Goal: Communication & Community: Share content

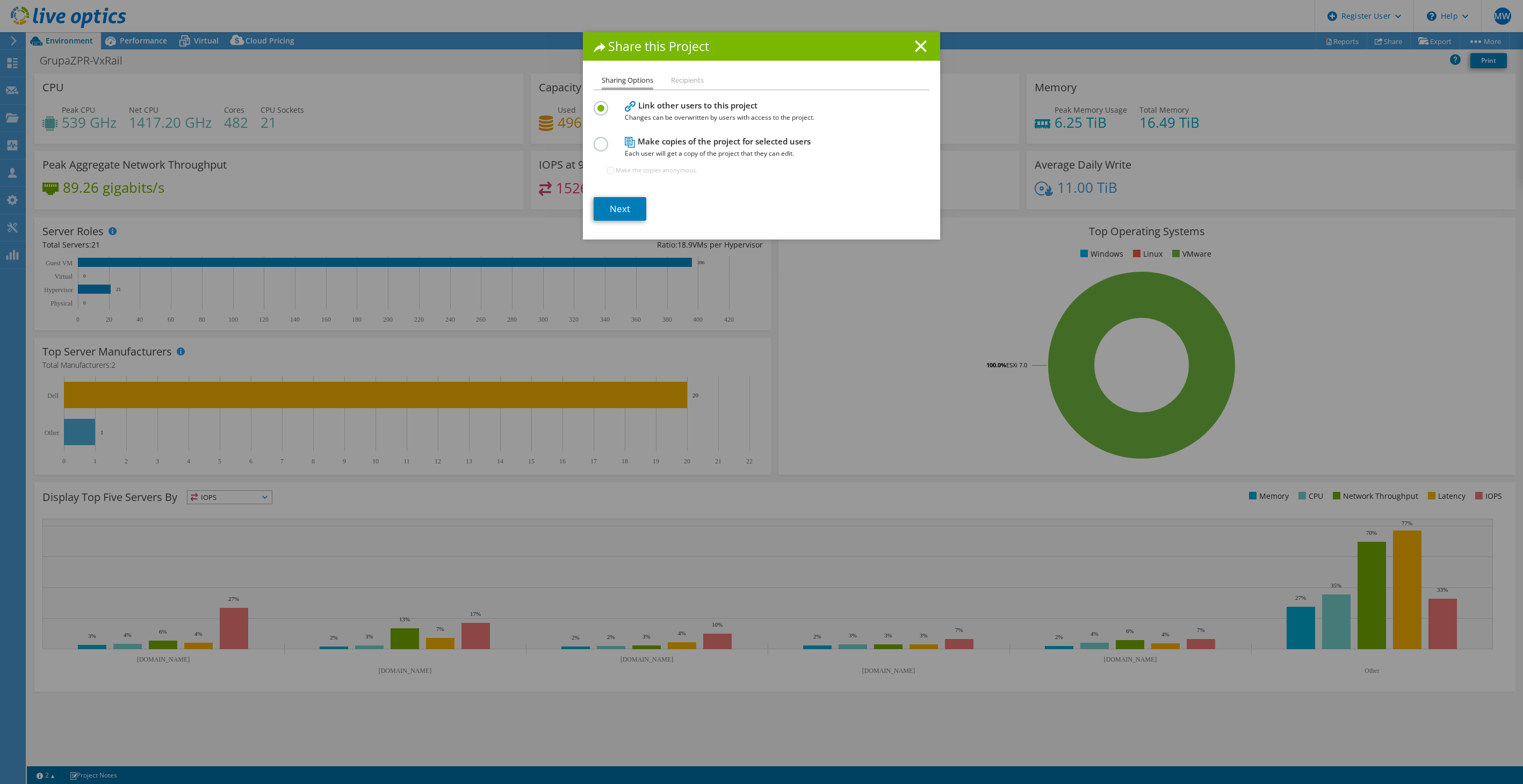
select select "EUFrankfurt"
select select "USD"
click at [622, 209] on link "Next" at bounding box center [620, 209] width 53 height 23
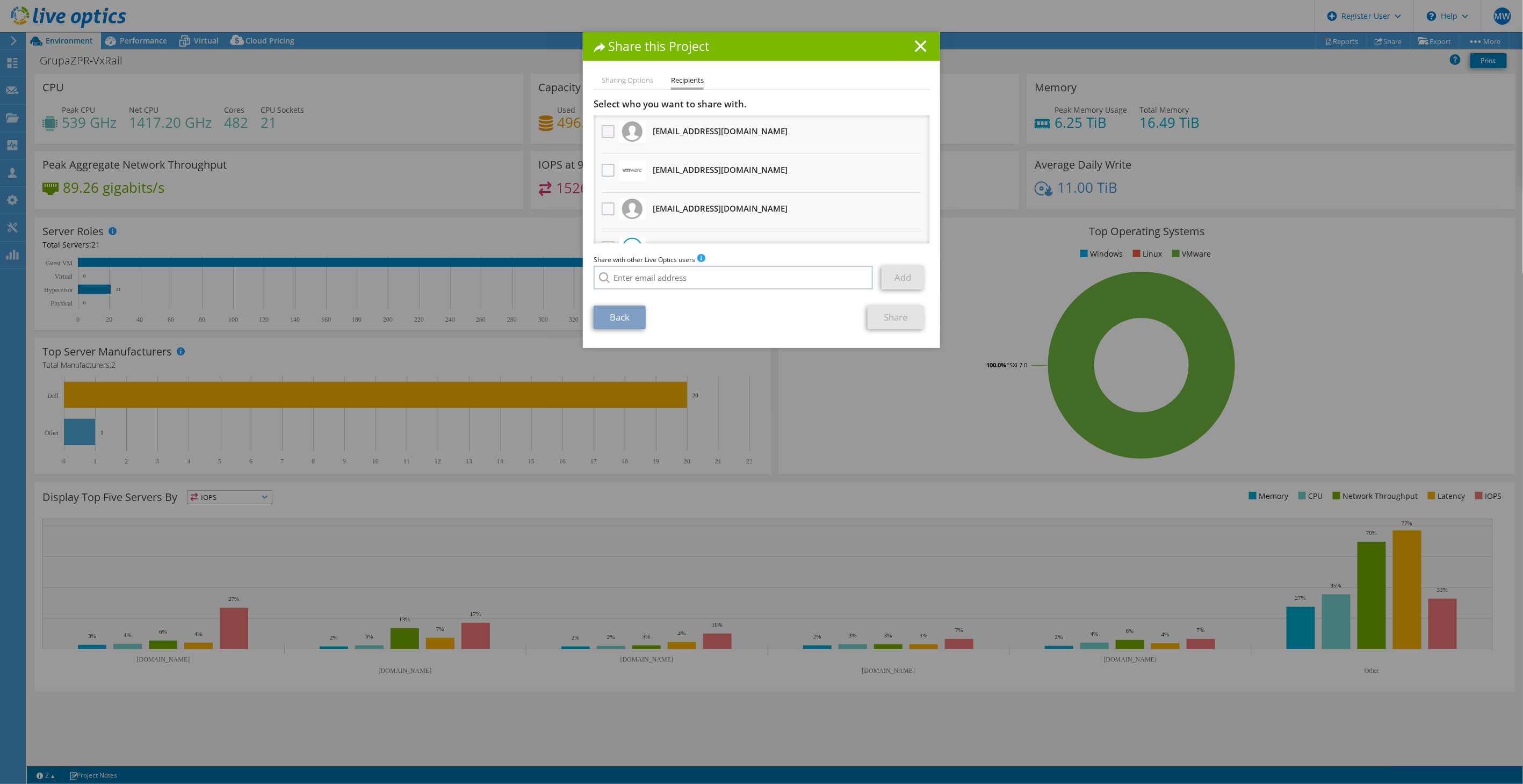
click at [604, 130] on label at bounding box center [609, 132] width 15 height 13
click at [0, 0] on input "checkbox" at bounding box center [0, 0] width 0 height 0
click at [833, 285] on input "search" at bounding box center [733, 277] width 279 height 23
paste input "[EMAIL_ADDRESS][DOMAIN_NAME]"
type input "[EMAIL_ADDRESS][DOMAIN_NAME]"
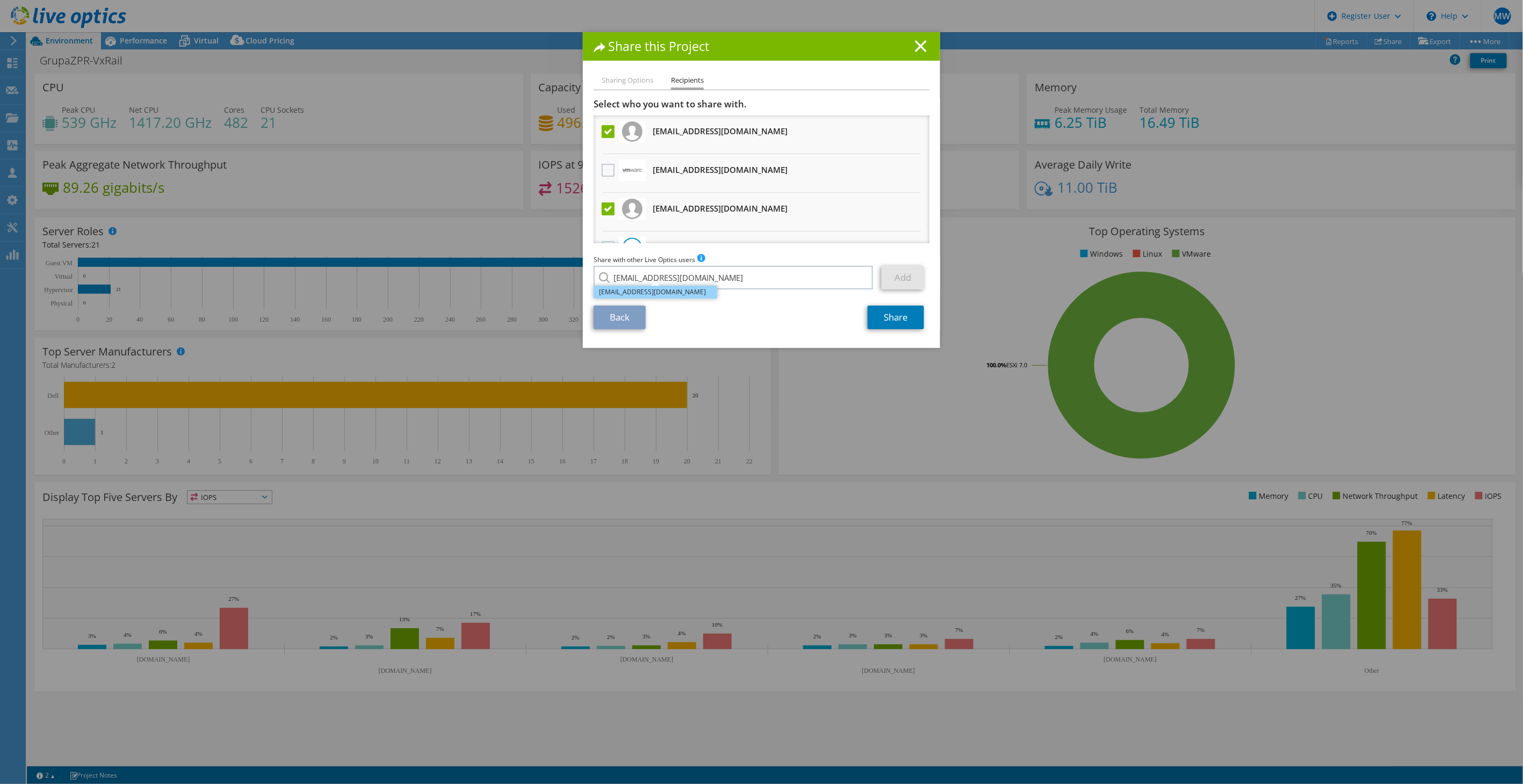
click at [679, 287] on li "[EMAIL_ADDRESS][DOMAIN_NAME]" at bounding box center [655, 292] width 124 height 13
click at [895, 276] on link "Add" at bounding box center [903, 277] width 42 height 23
click at [769, 278] on input "search" at bounding box center [733, 277] width 279 height 23
paste input "[EMAIL_ADDRESS][DOMAIN_NAME]"
type input "[EMAIL_ADDRESS][DOMAIN_NAME]"
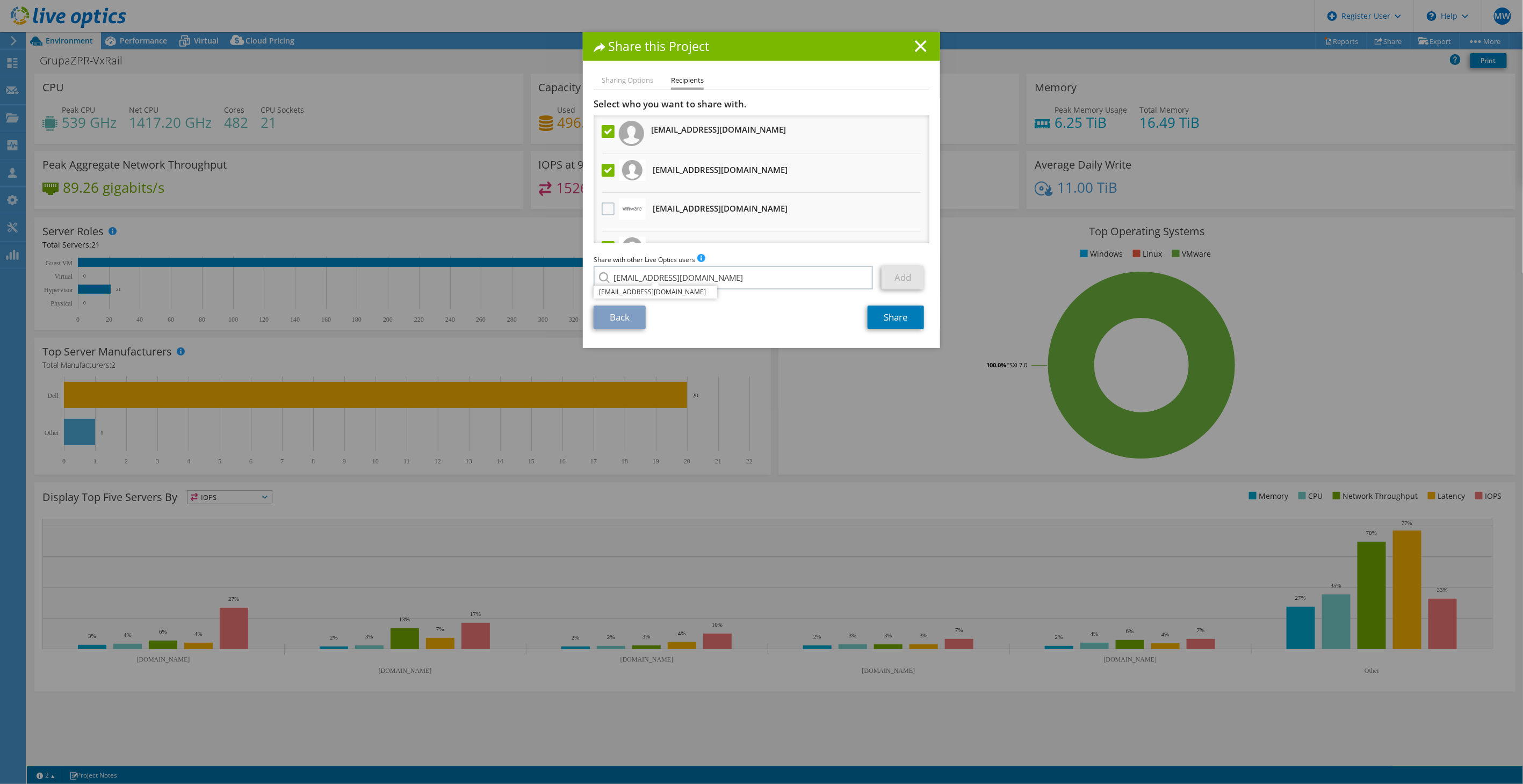
click at [667, 292] on li "[EMAIL_ADDRESS][DOMAIN_NAME]" at bounding box center [655, 292] width 124 height 13
click at [890, 280] on link "Add" at bounding box center [903, 277] width 42 height 23
click at [759, 279] on input "search" at bounding box center [733, 277] width 279 height 23
paste input "[EMAIL_ADDRESS][DOMAIN_NAME]"
type input "[EMAIL_ADDRESS][DOMAIN_NAME]"
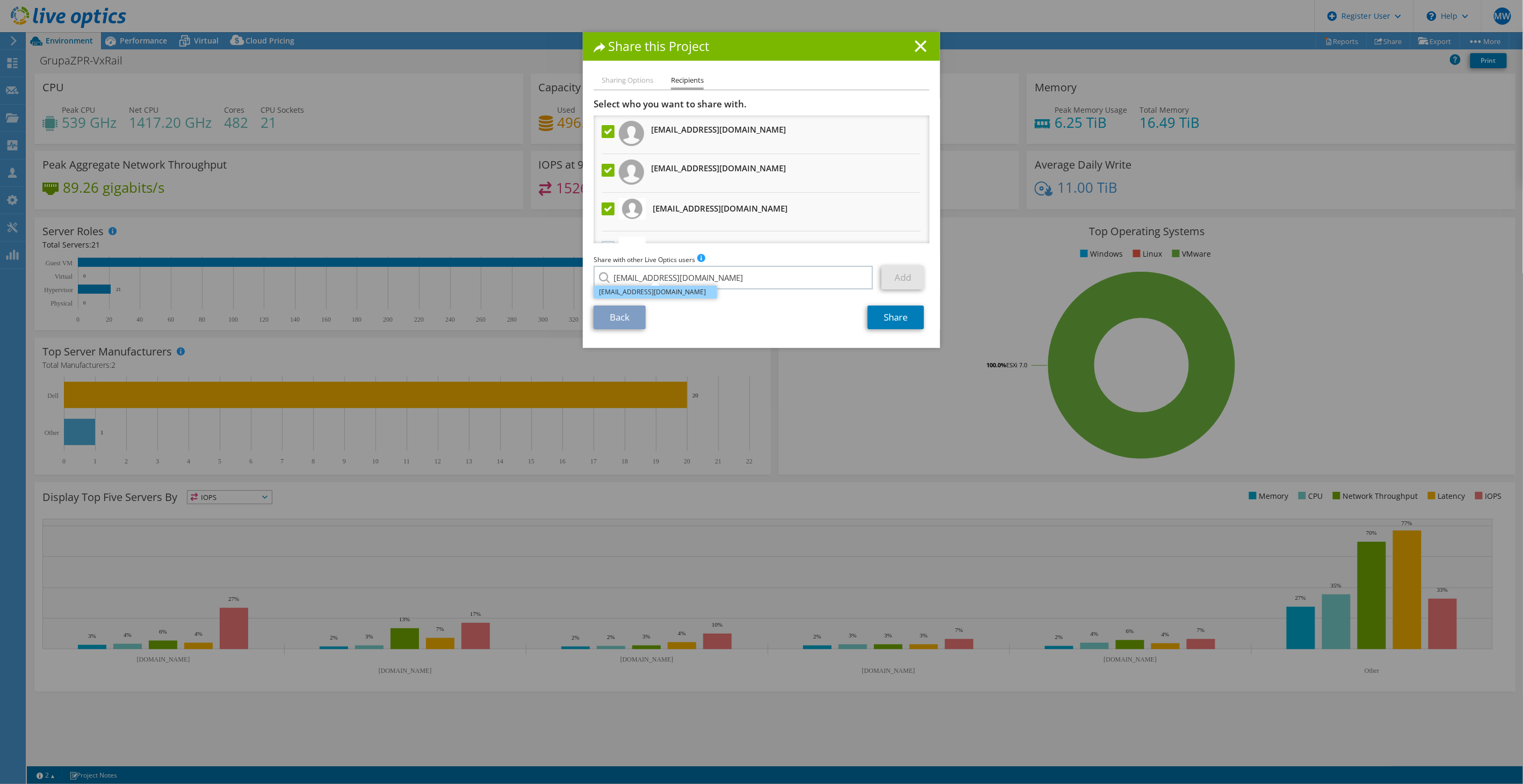
click at [661, 295] on li "[EMAIL_ADDRESS][DOMAIN_NAME]" at bounding box center [655, 292] width 124 height 13
click at [890, 282] on link "Add" at bounding box center [903, 277] width 42 height 23
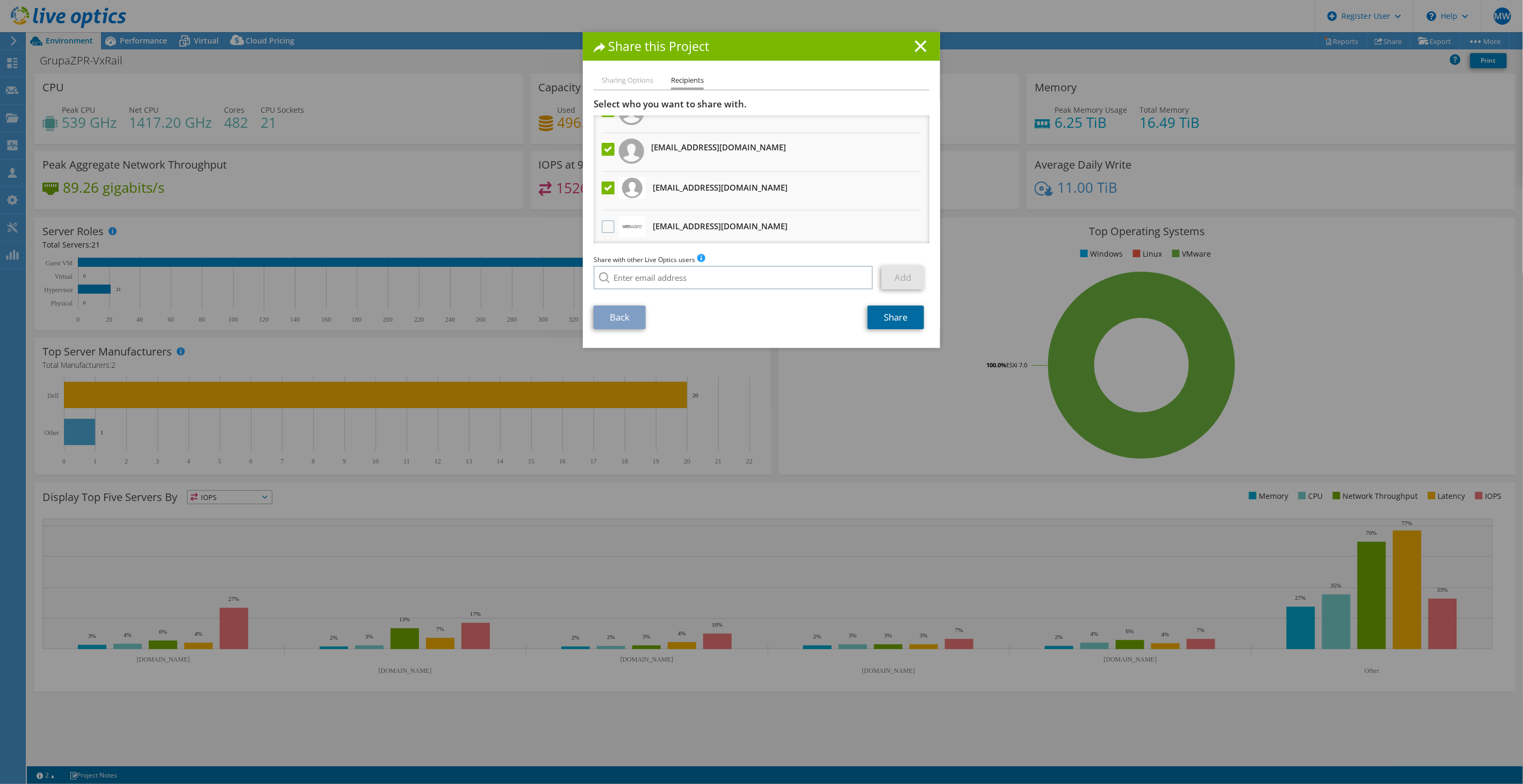
click at [890, 318] on link "Share" at bounding box center [895, 317] width 56 height 23
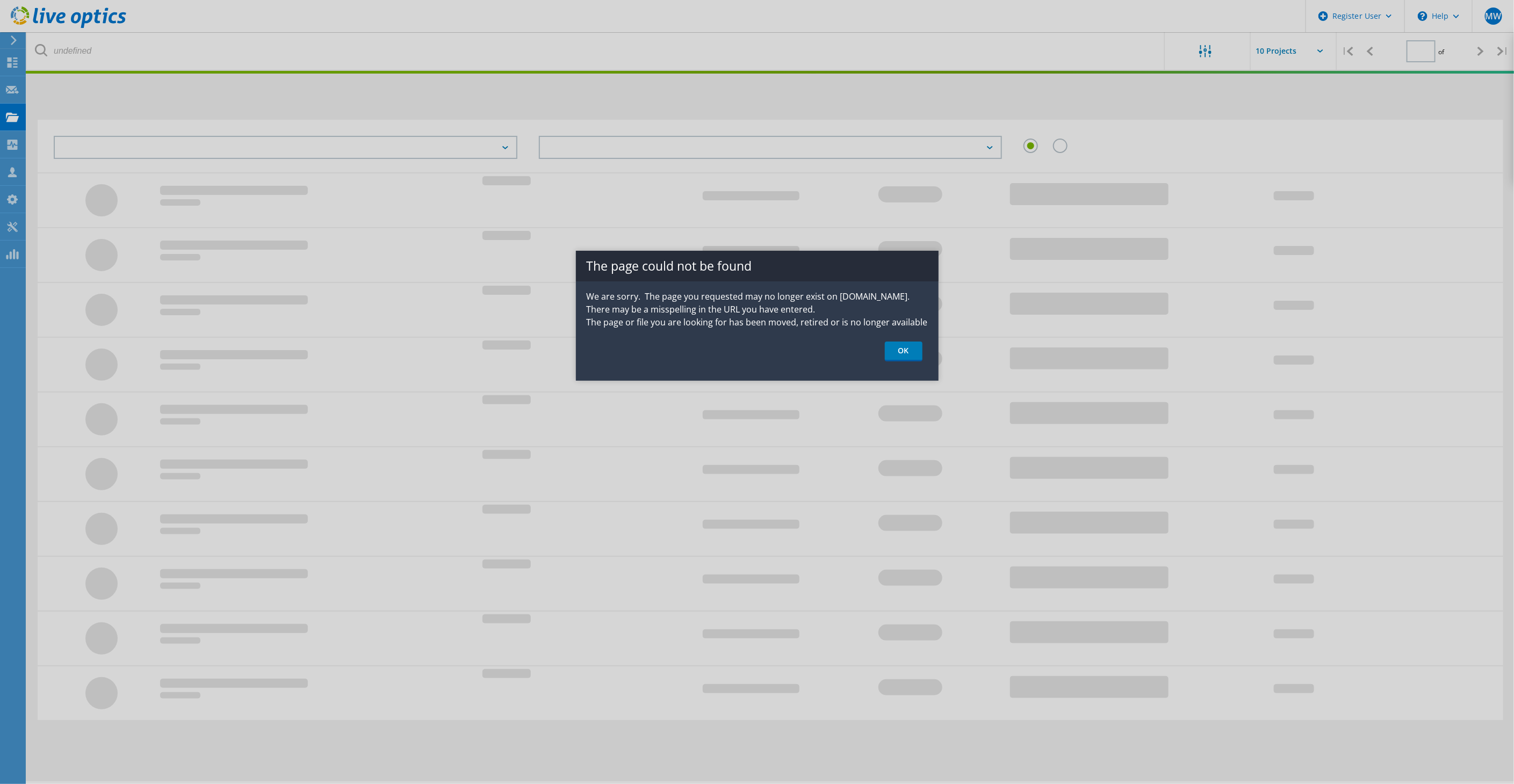
type input "1"
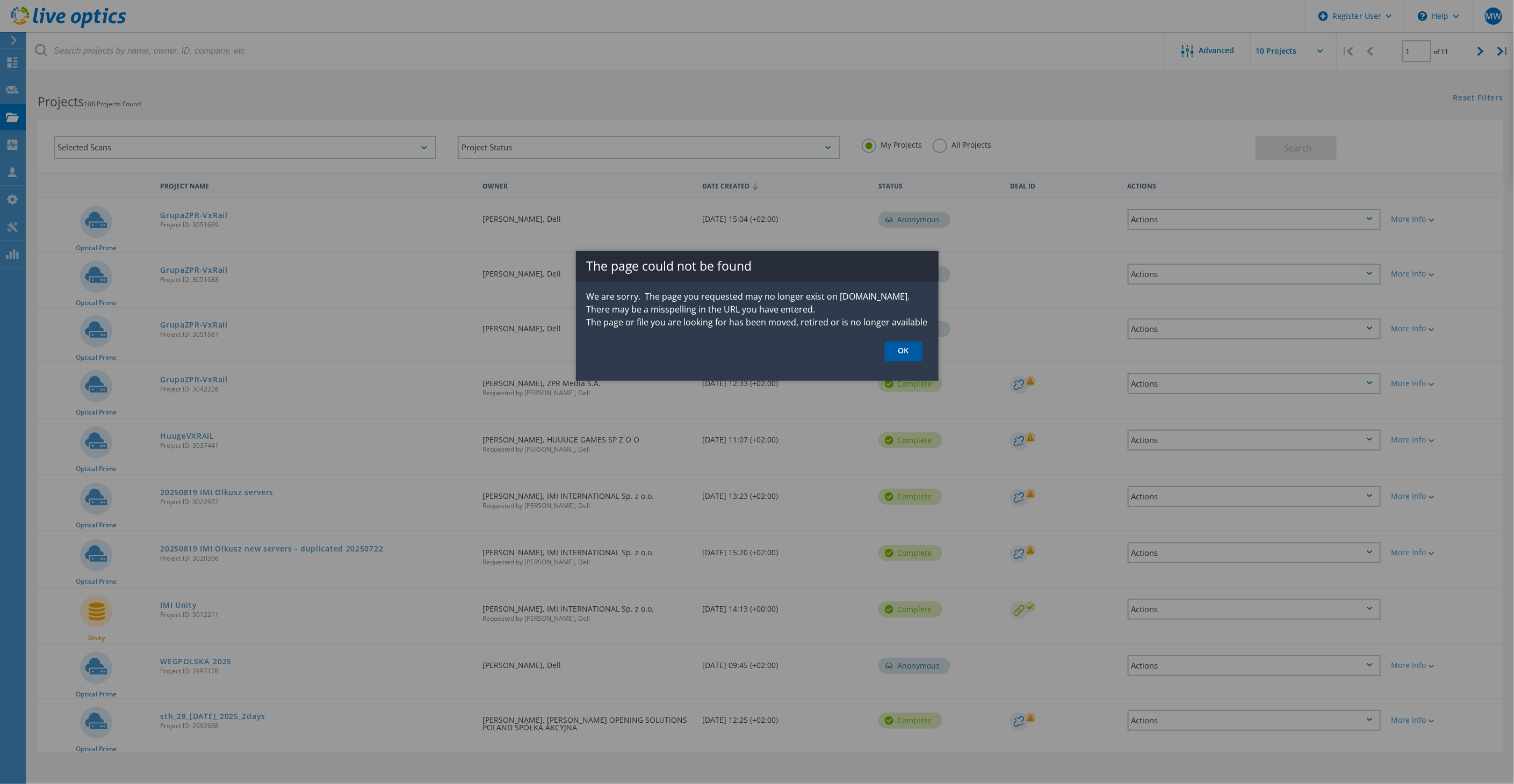
click at [900, 344] on link "OK" at bounding box center [903, 351] width 37 height 20
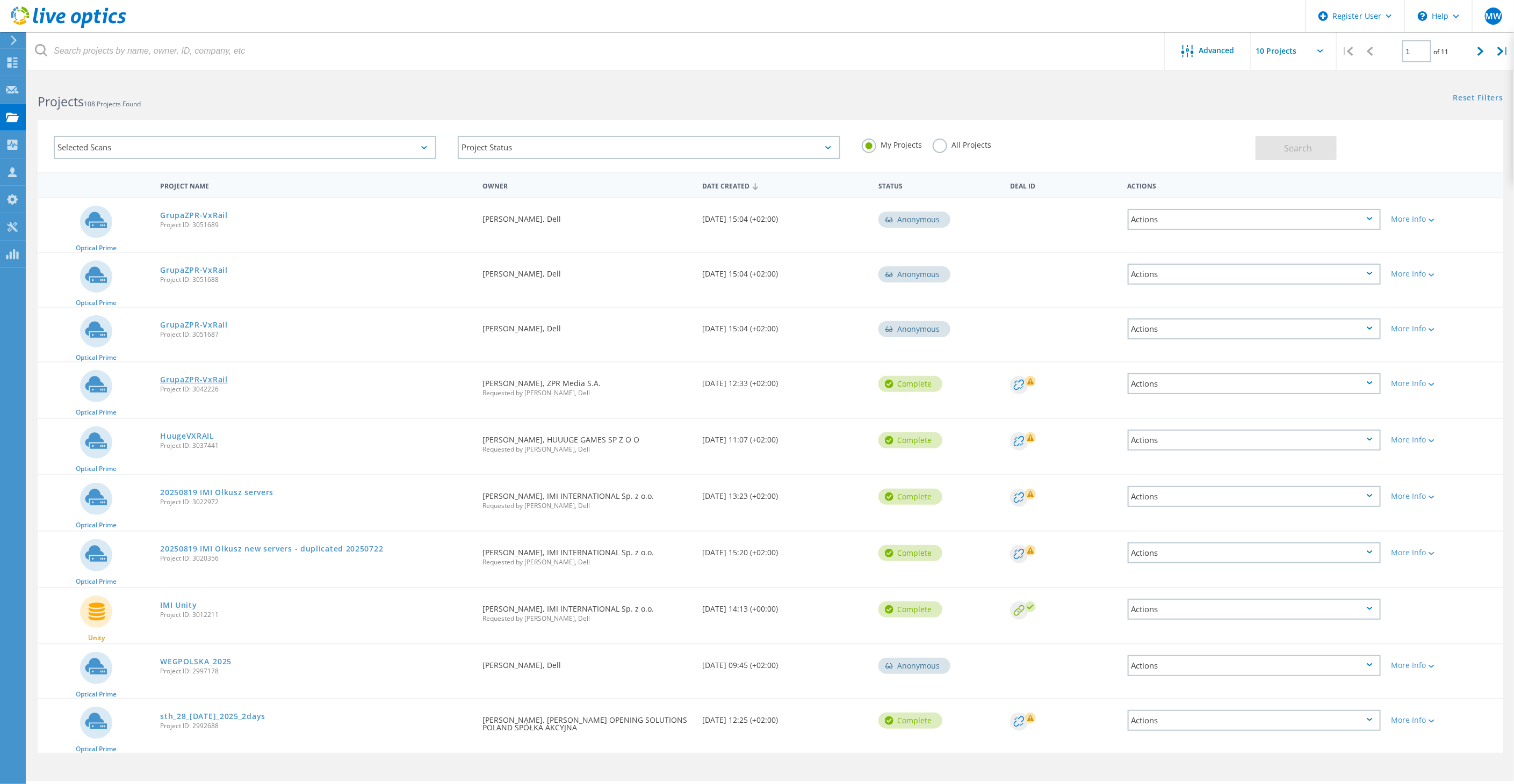
click at [198, 377] on link "GrupaZPR-VxRail" at bounding box center [194, 380] width 67 height 7
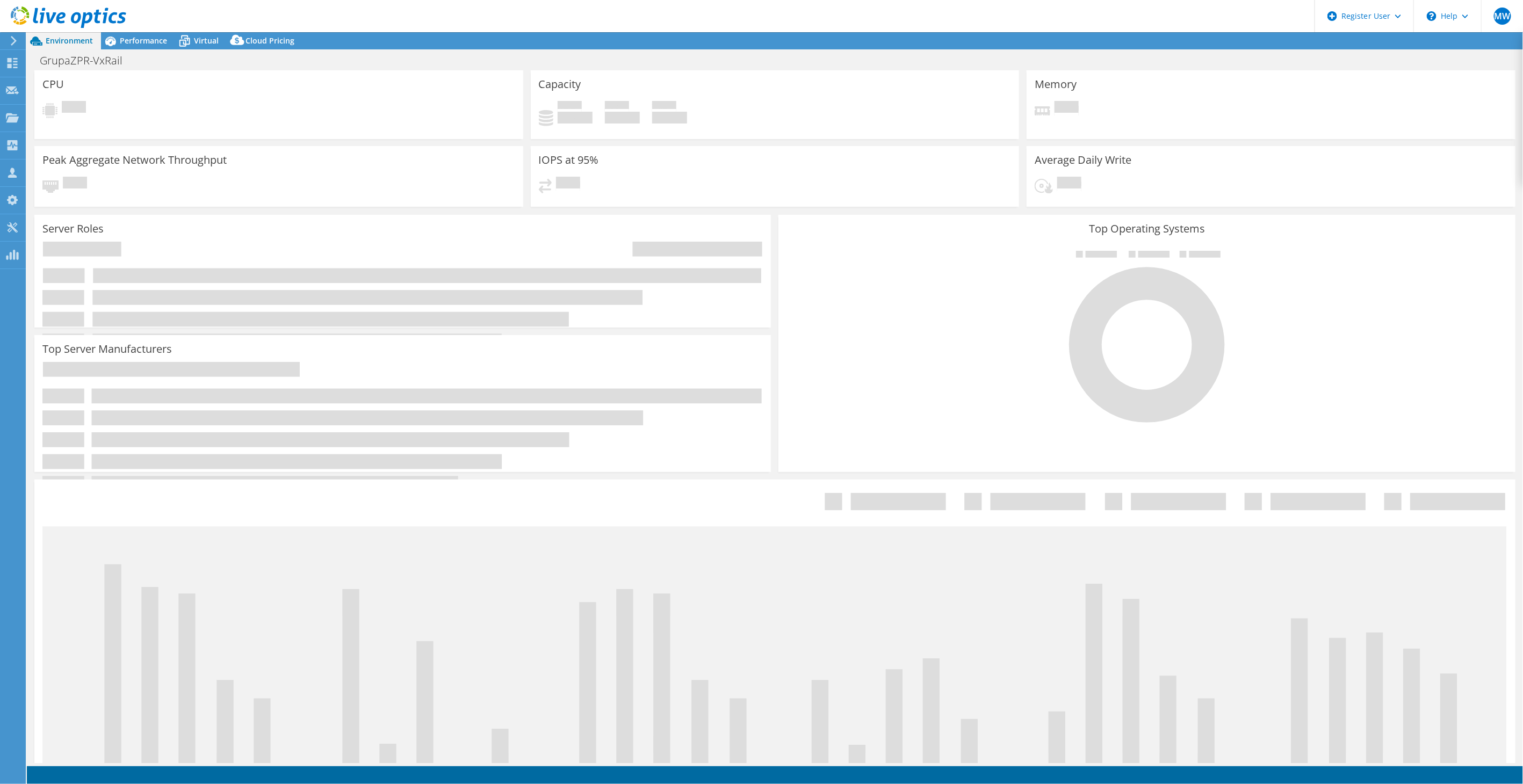
select select "USD"
select select "EUFrankfurt"
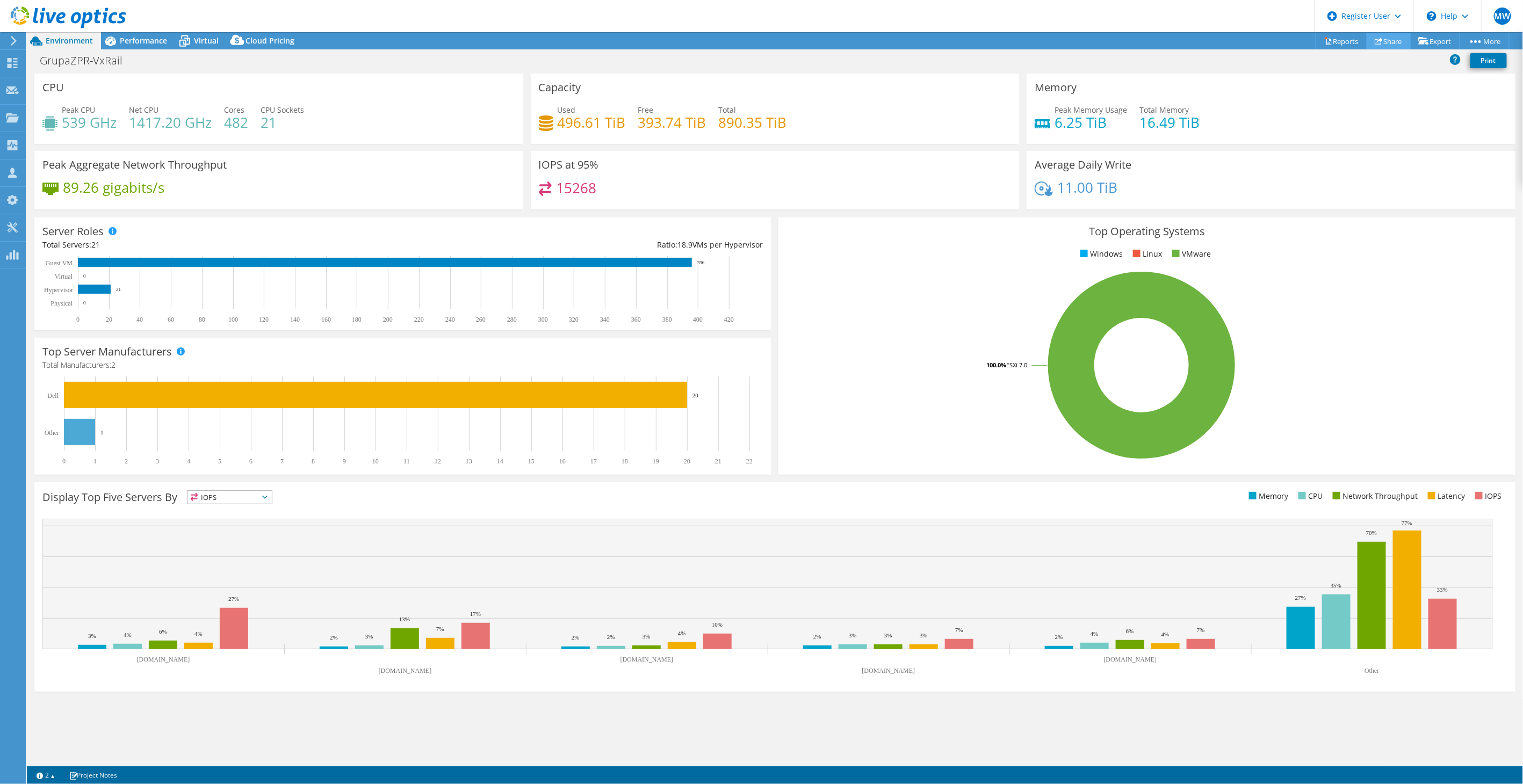
click at [1369, 37] on link "Share" at bounding box center [1388, 41] width 44 height 17
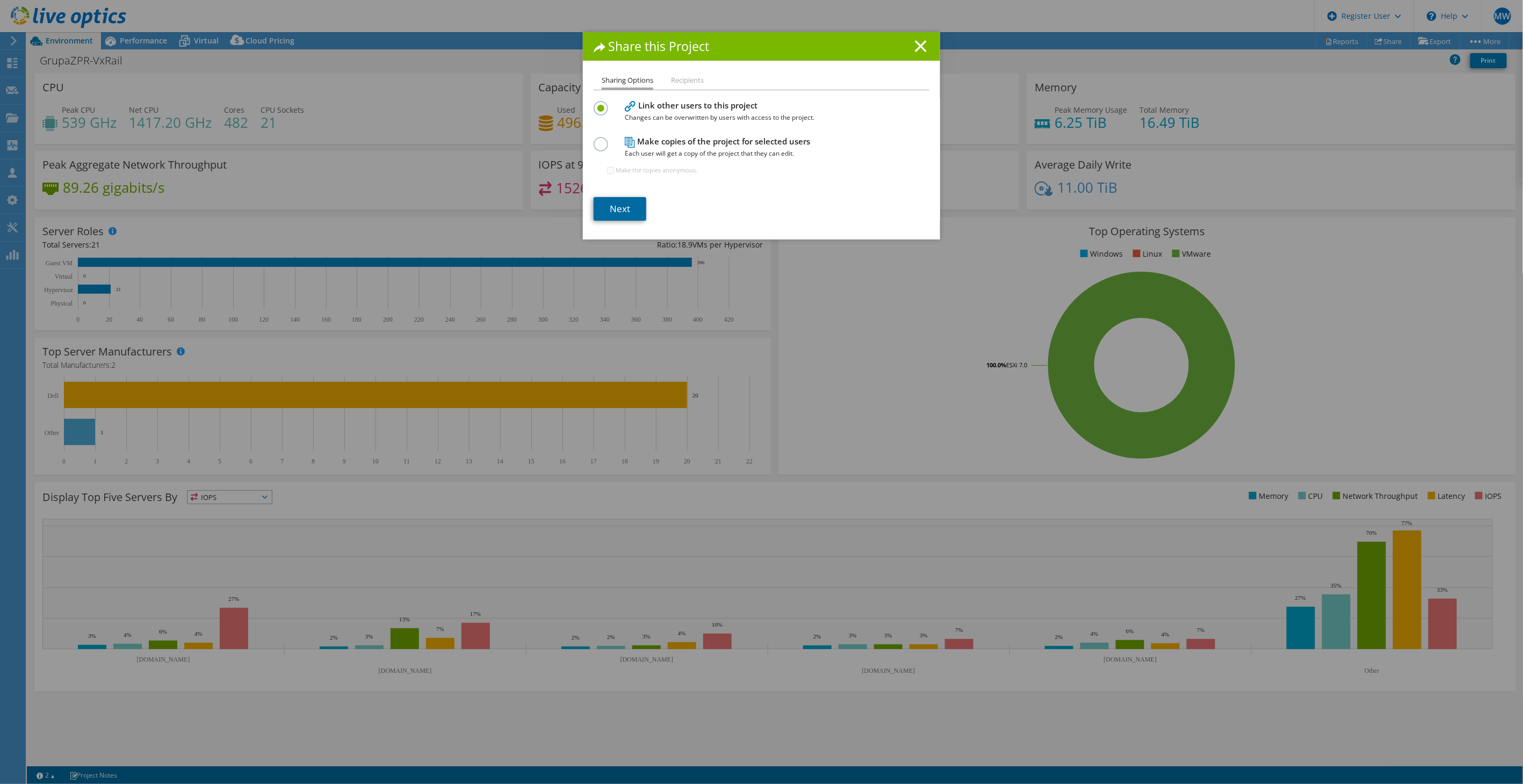
click at [616, 206] on link "Next" at bounding box center [620, 209] width 53 height 23
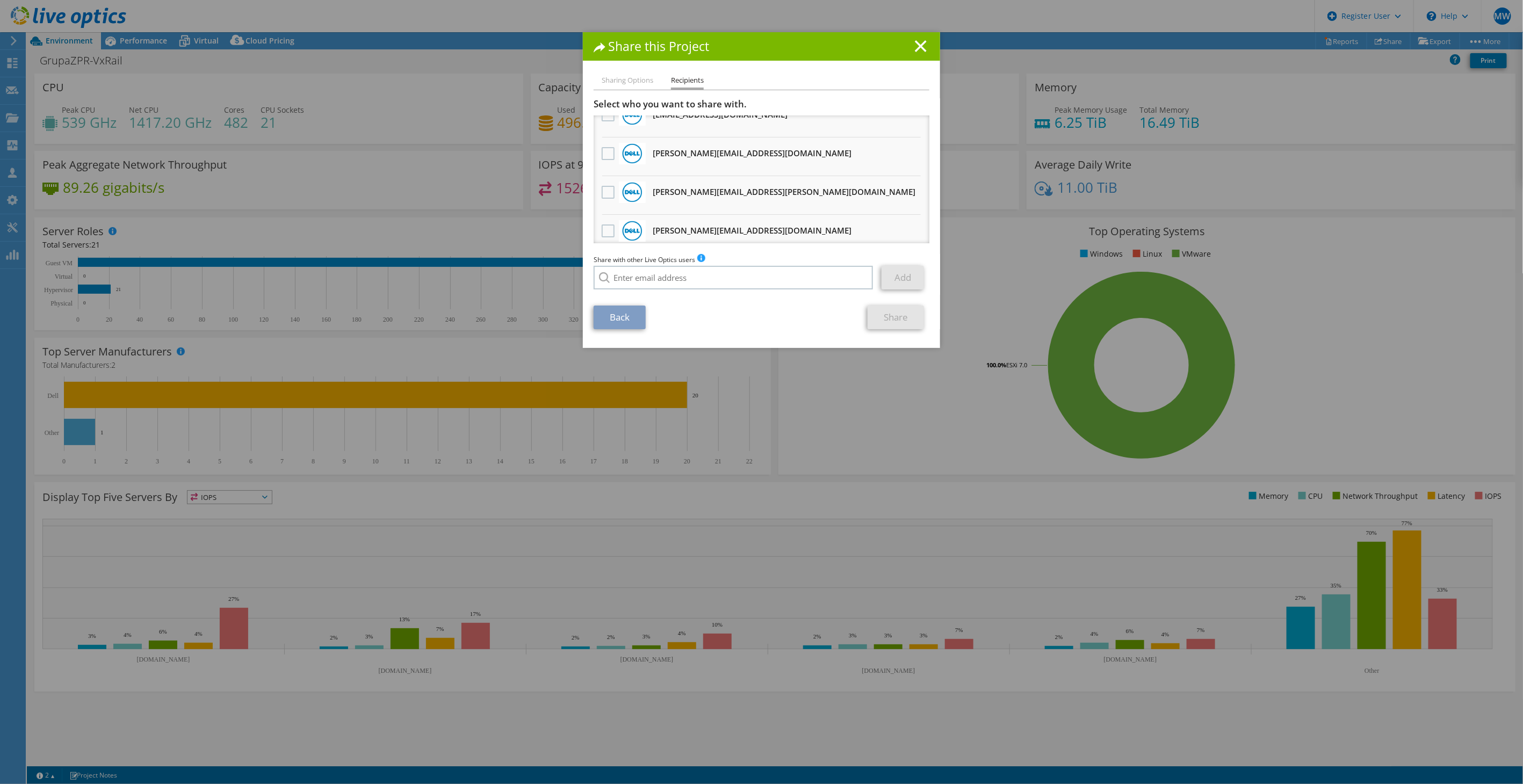
scroll to position [635, 0]
click at [781, 56] on div "Share this Project" at bounding box center [762, 46] width 357 height 29
click at [650, 284] on input "search" at bounding box center [733, 277] width 279 height 23
paste input "[PERSON_NAME][EMAIL_ADDRESS][PERSON_NAME][DOMAIN_NAME]"
type input "[PERSON_NAME][EMAIL_ADDRESS][PERSON_NAME][DOMAIN_NAME]"
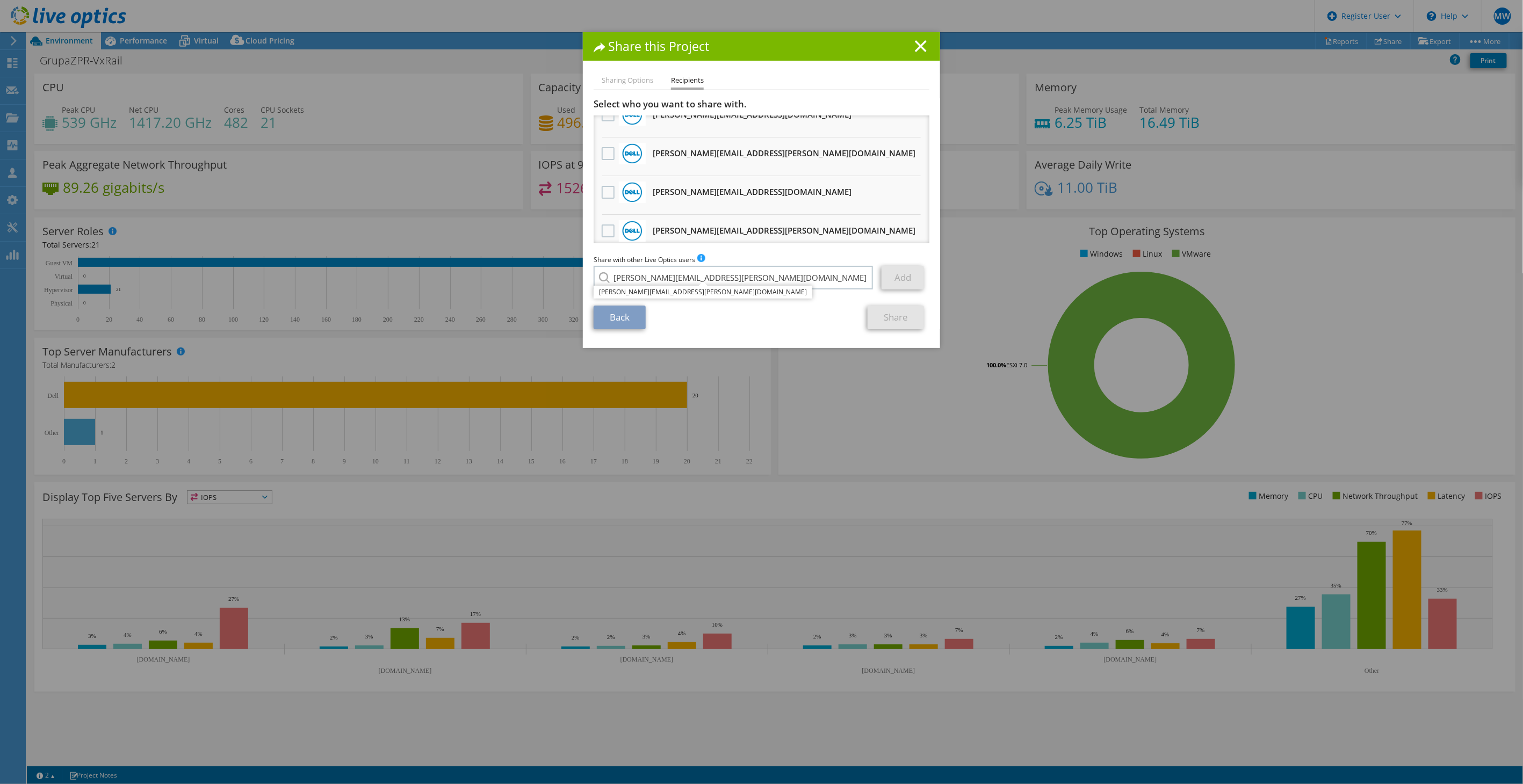
click at [692, 291] on li "[PERSON_NAME][EMAIL_ADDRESS][PERSON_NAME][DOMAIN_NAME]" at bounding box center [703, 292] width 219 height 13
click at [886, 283] on link "Add" at bounding box center [903, 277] width 42 height 23
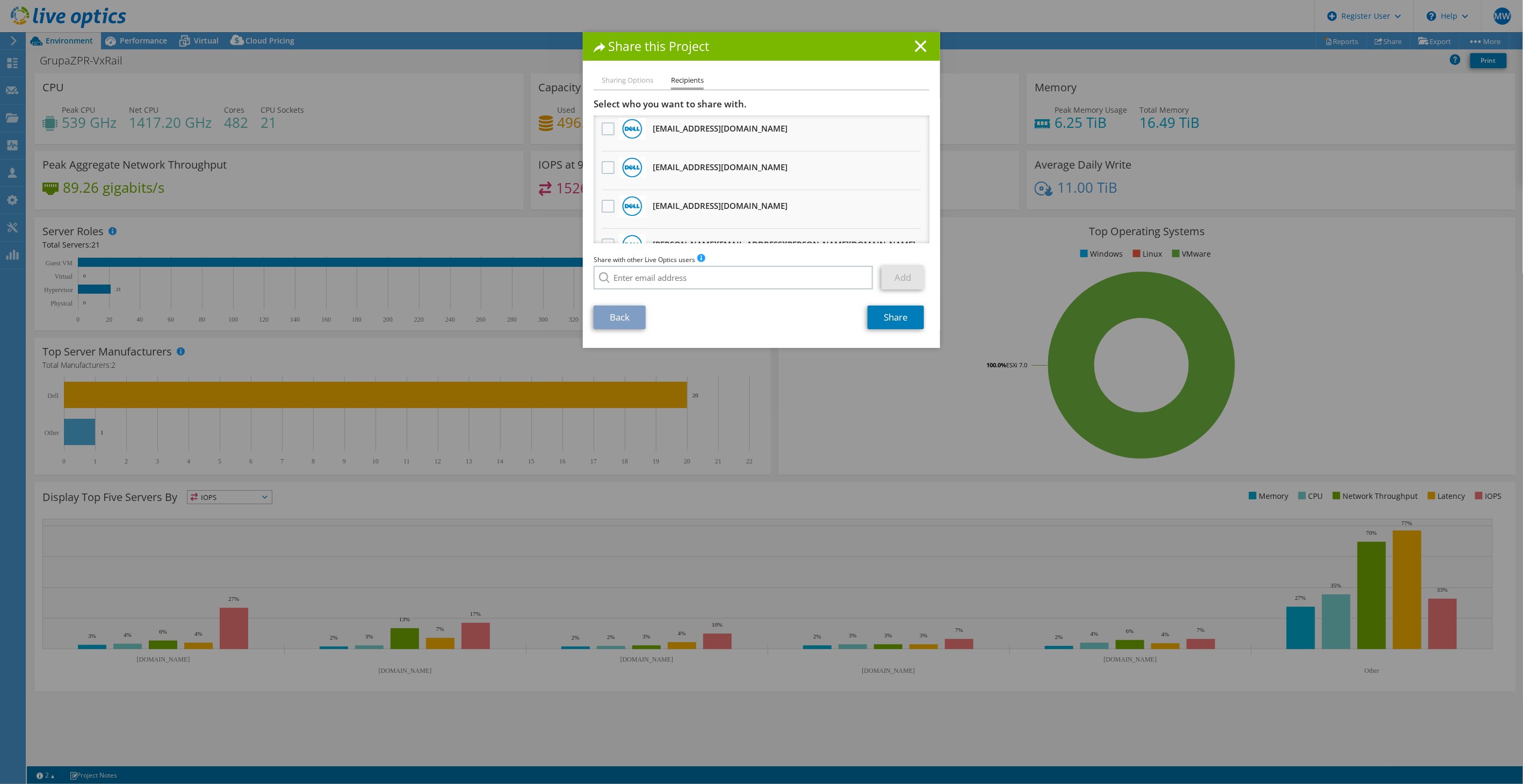
scroll to position [0, 0]
click at [896, 321] on link "Share" at bounding box center [895, 317] width 56 height 23
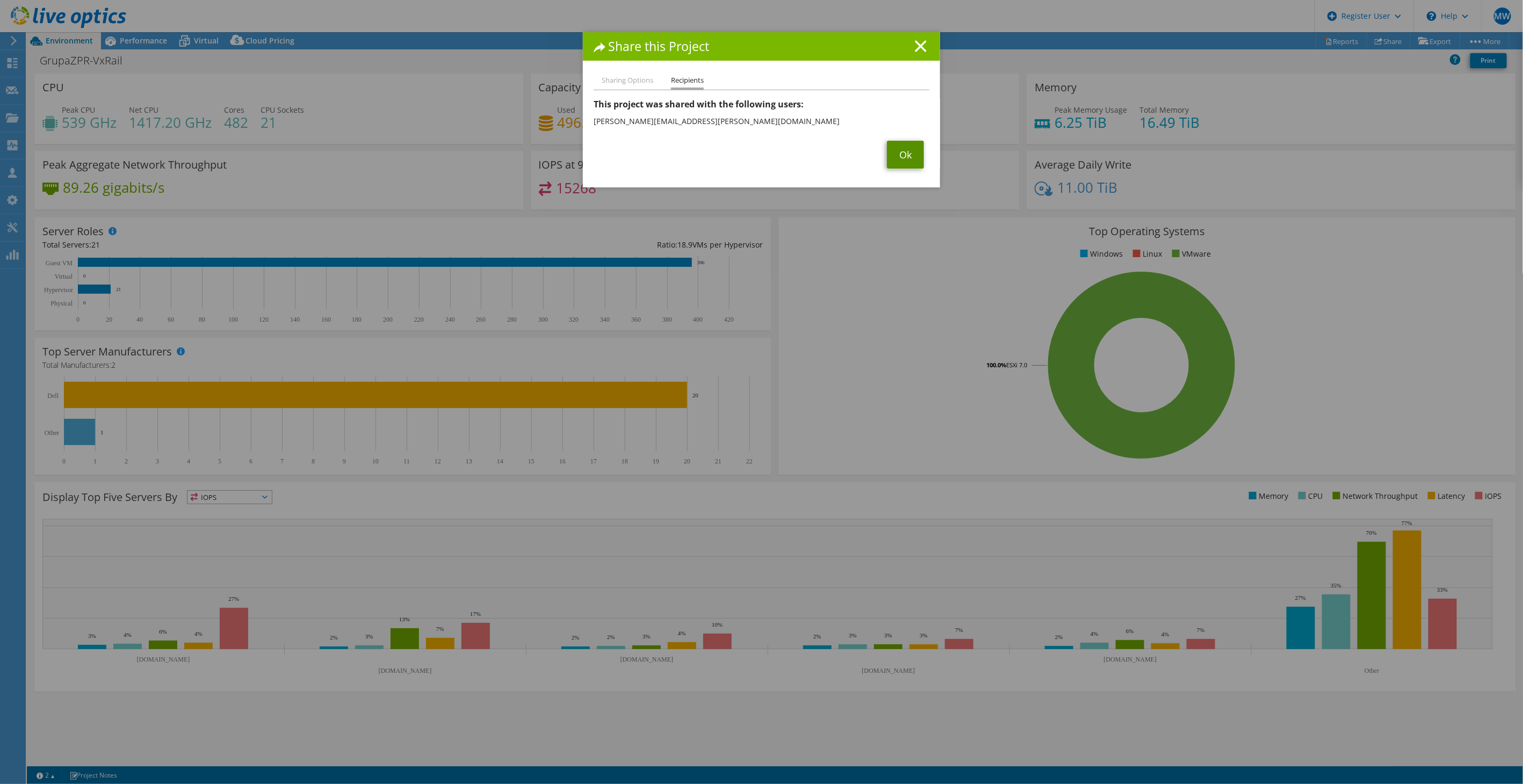
click at [893, 160] on link "Ok" at bounding box center [905, 154] width 37 height 28
